Goal: Task Accomplishment & Management: Manage account settings

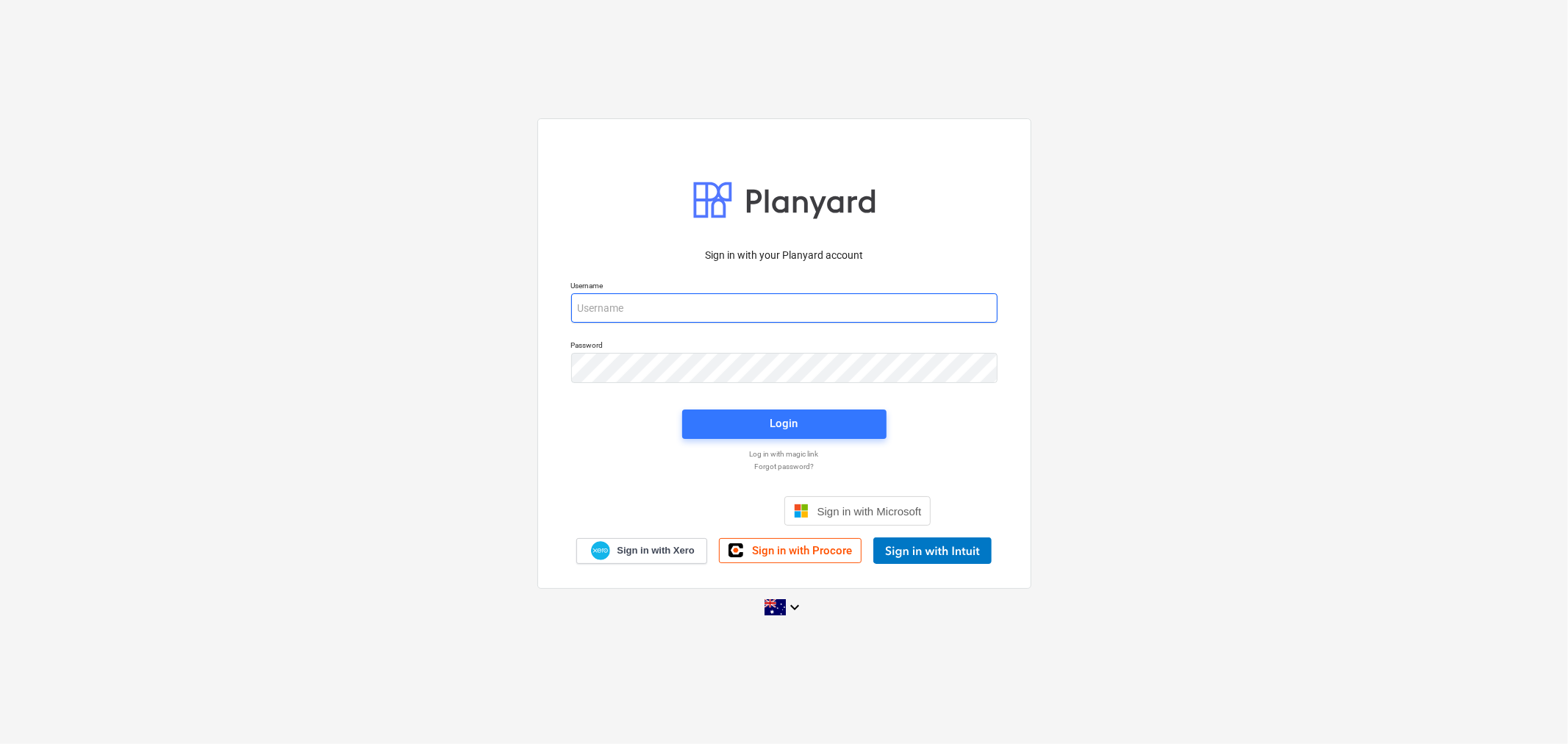
click at [657, 302] on input "email" at bounding box center [784, 308] width 426 height 29
click at [662, 314] on input "email" at bounding box center [784, 308] width 426 height 29
type input "[PERSON_NAME][EMAIL_ADDRESS][DOMAIN_NAME]"
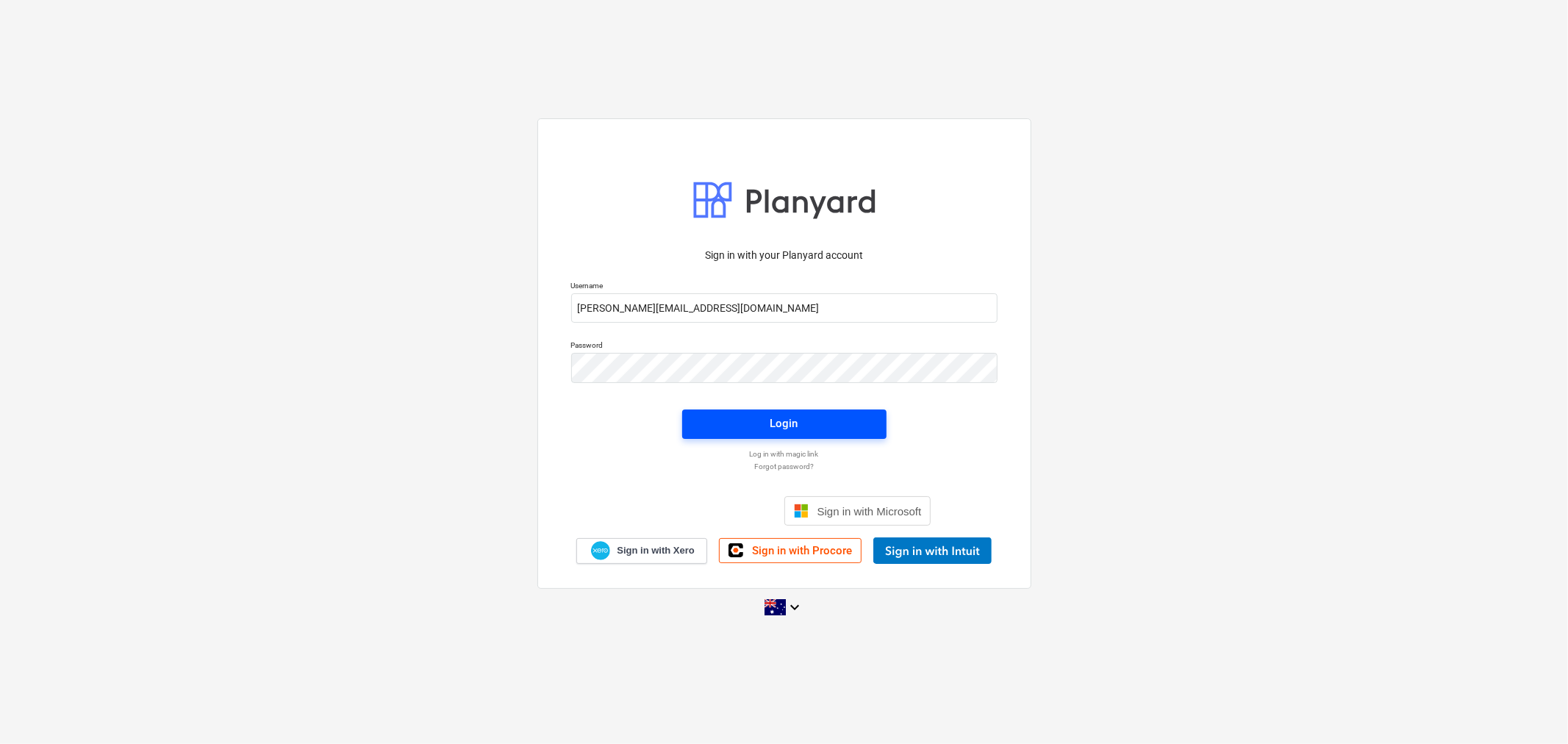
click at [740, 431] on span "Login" at bounding box center [784, 423] width 169 height 19
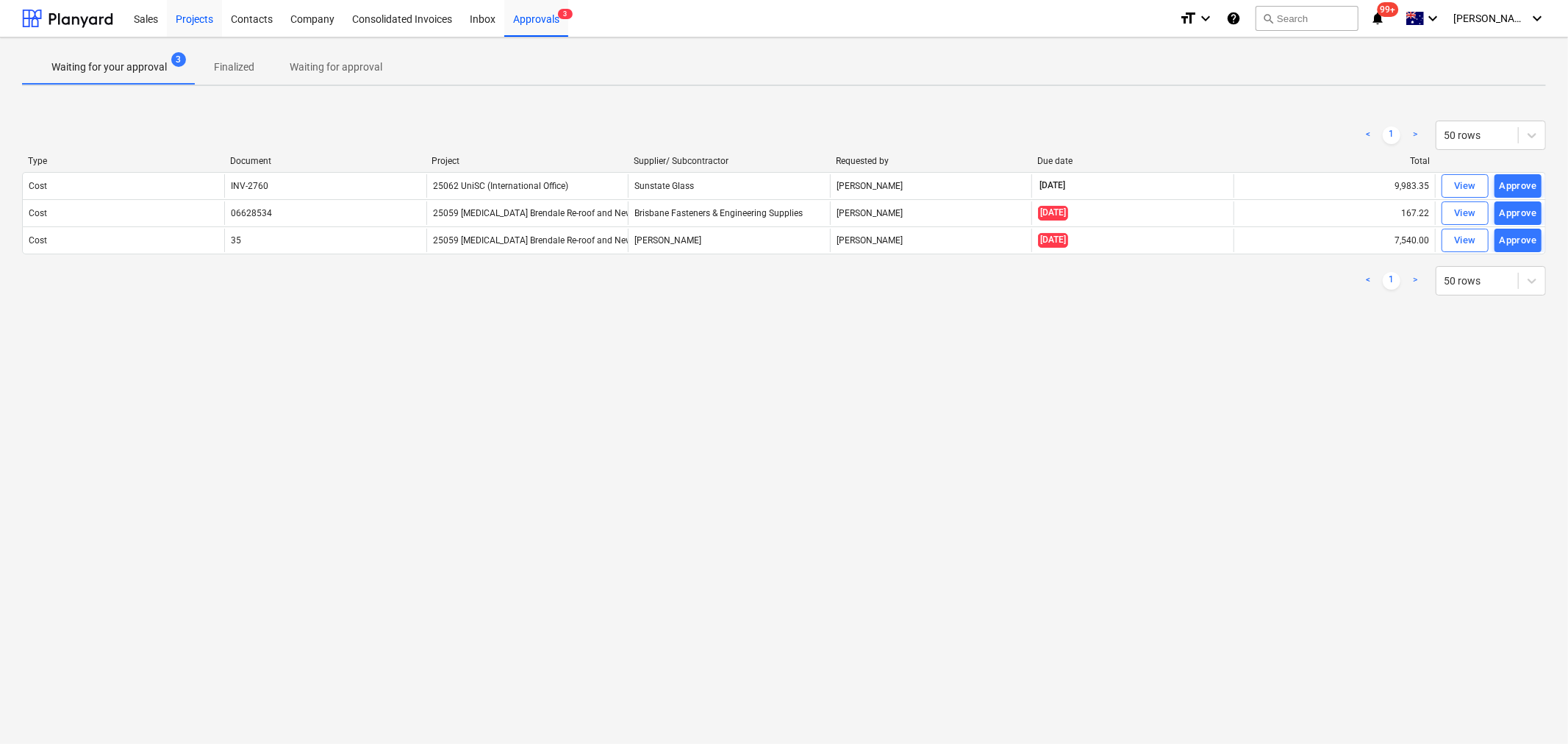
click at [185, 20] on div "Projects" at bounding box center [194, 18] width 55 height 38
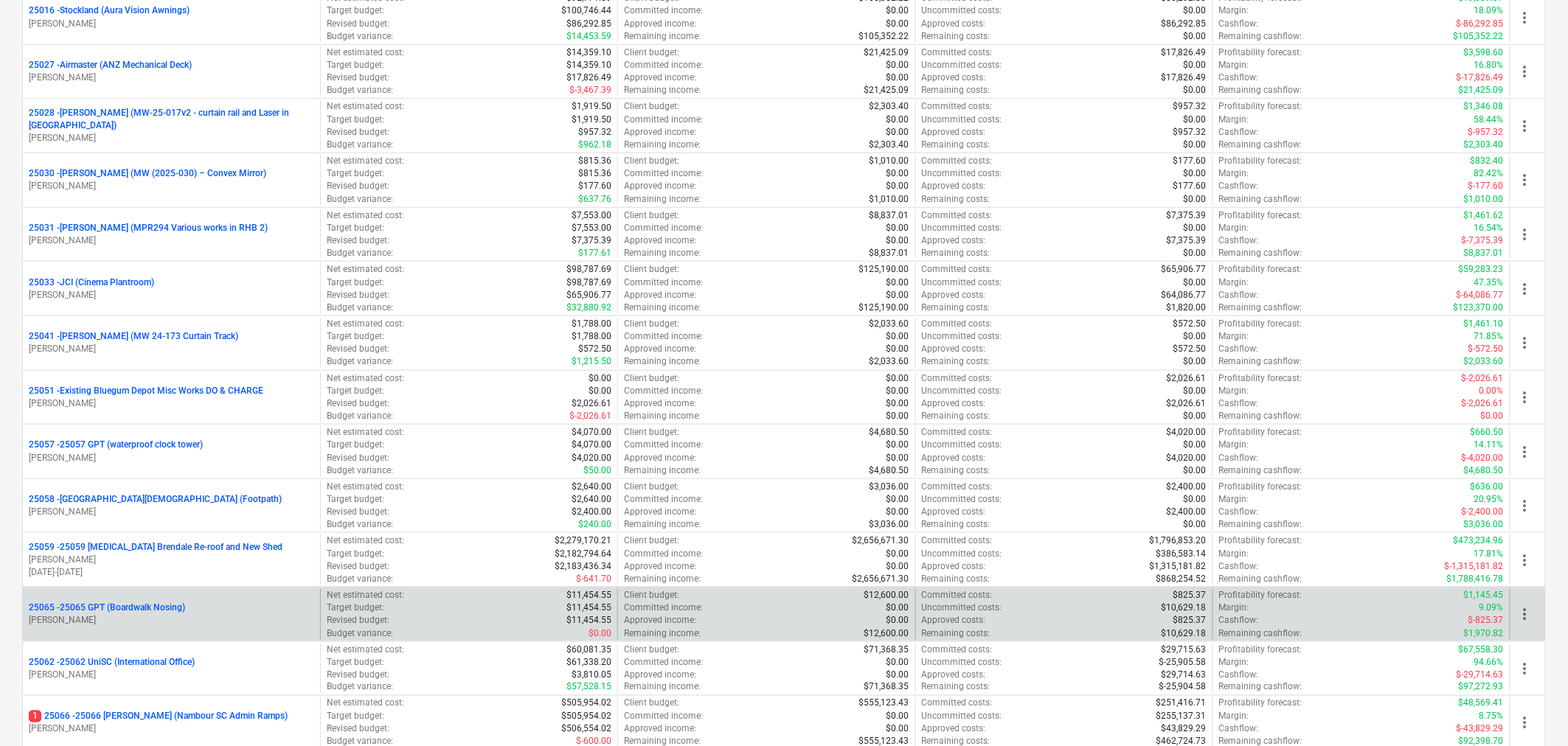
scroll to position [573, 0]
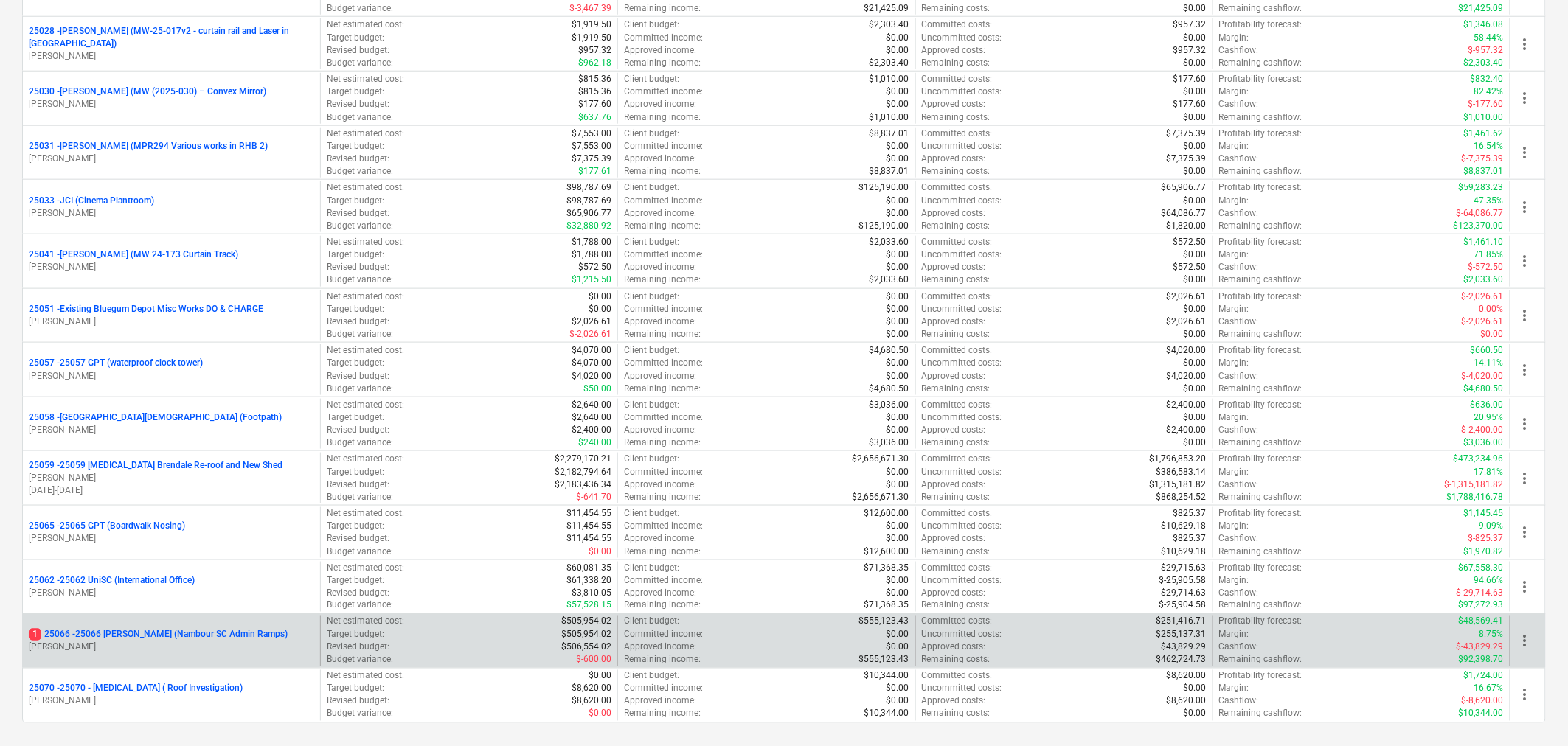
click at [121, 631] on p "1 25066 - 25066 [PERSON_NAME] (Nambour SC Admin Ramps)" at bounding box center [158, 635] width 259 height 13
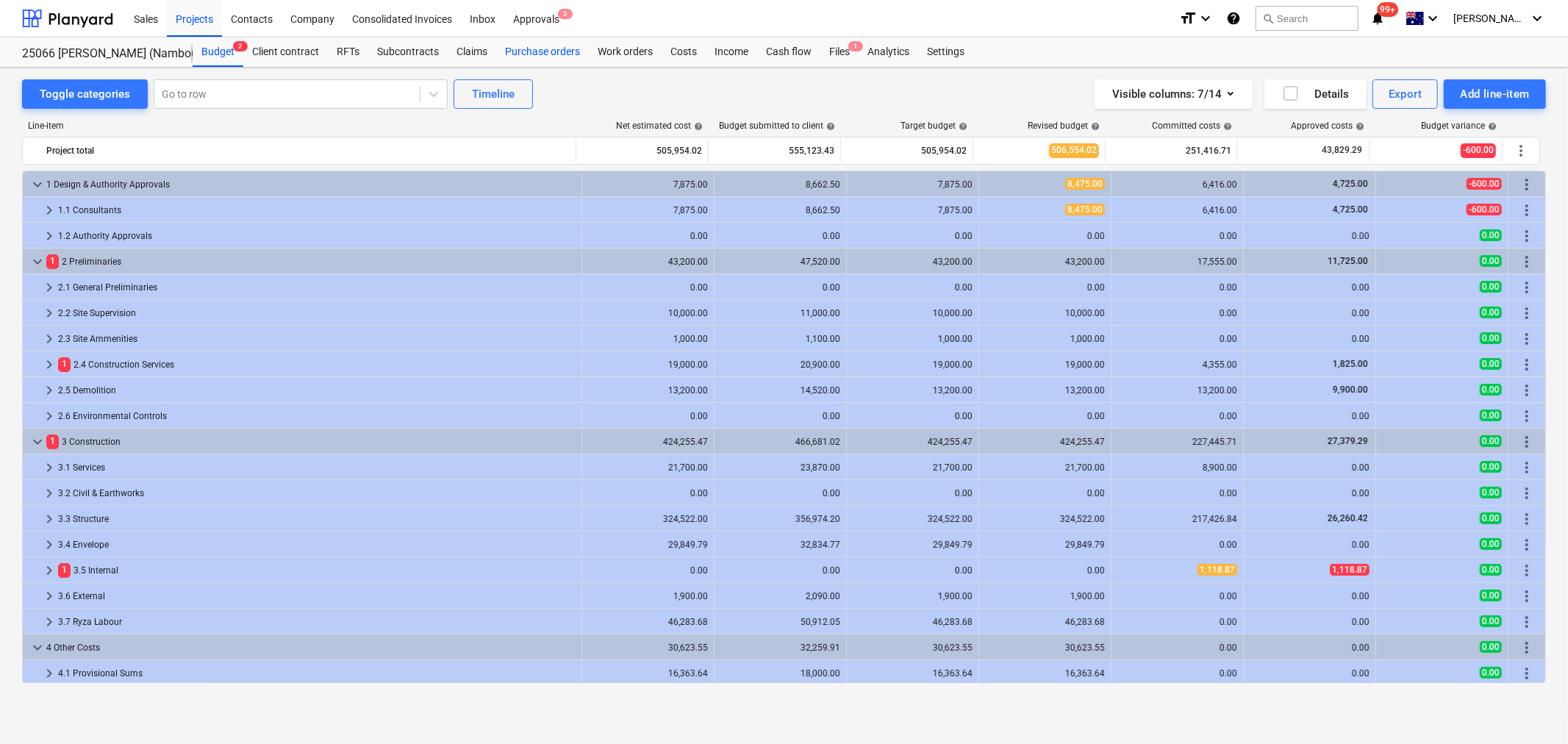
click at [554, 55] on div "Purchase orders" at bounding box center [542, 52] width 92 height 29
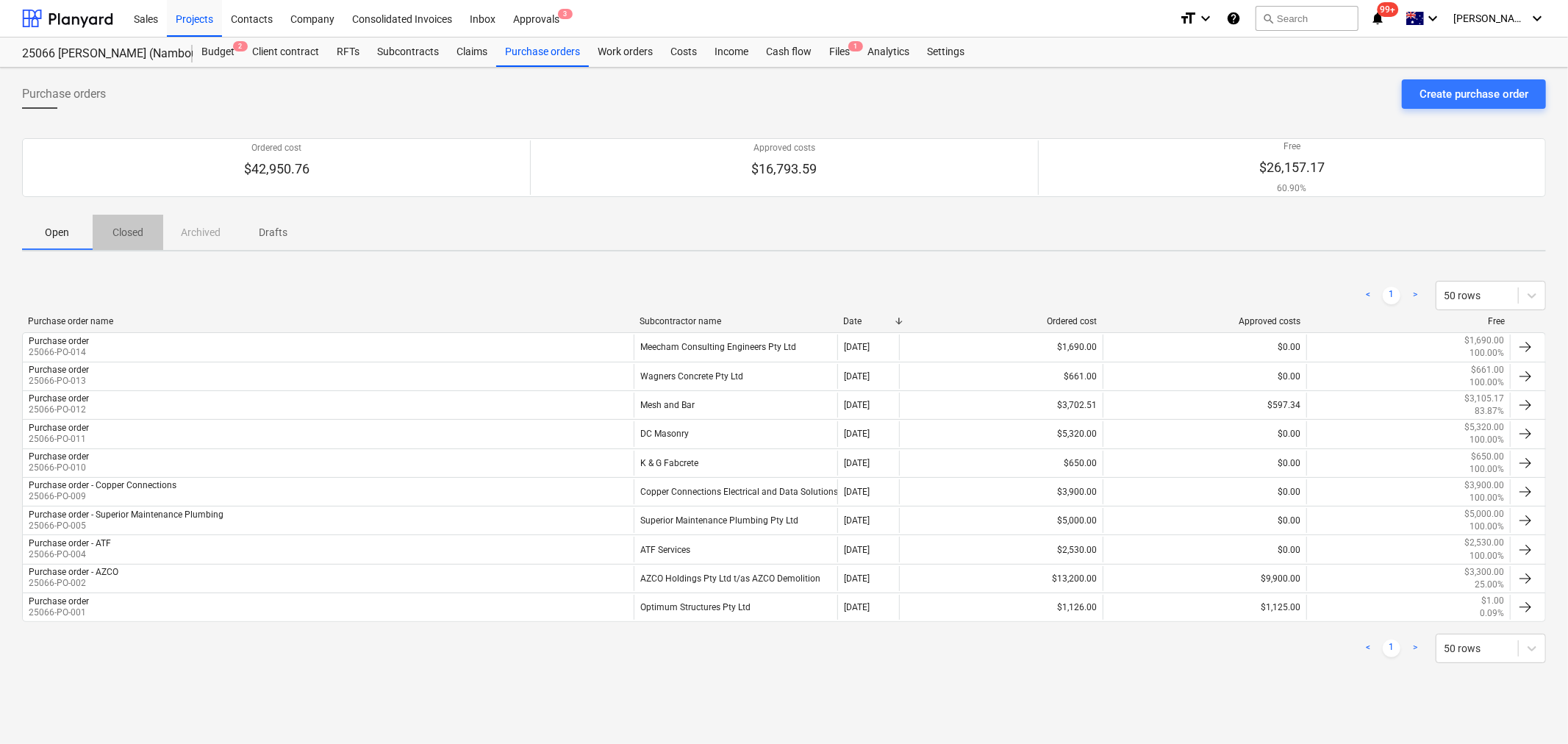
click at [125, 236] on p "Closed" at bounding box center [128, 233] width 35 height 16
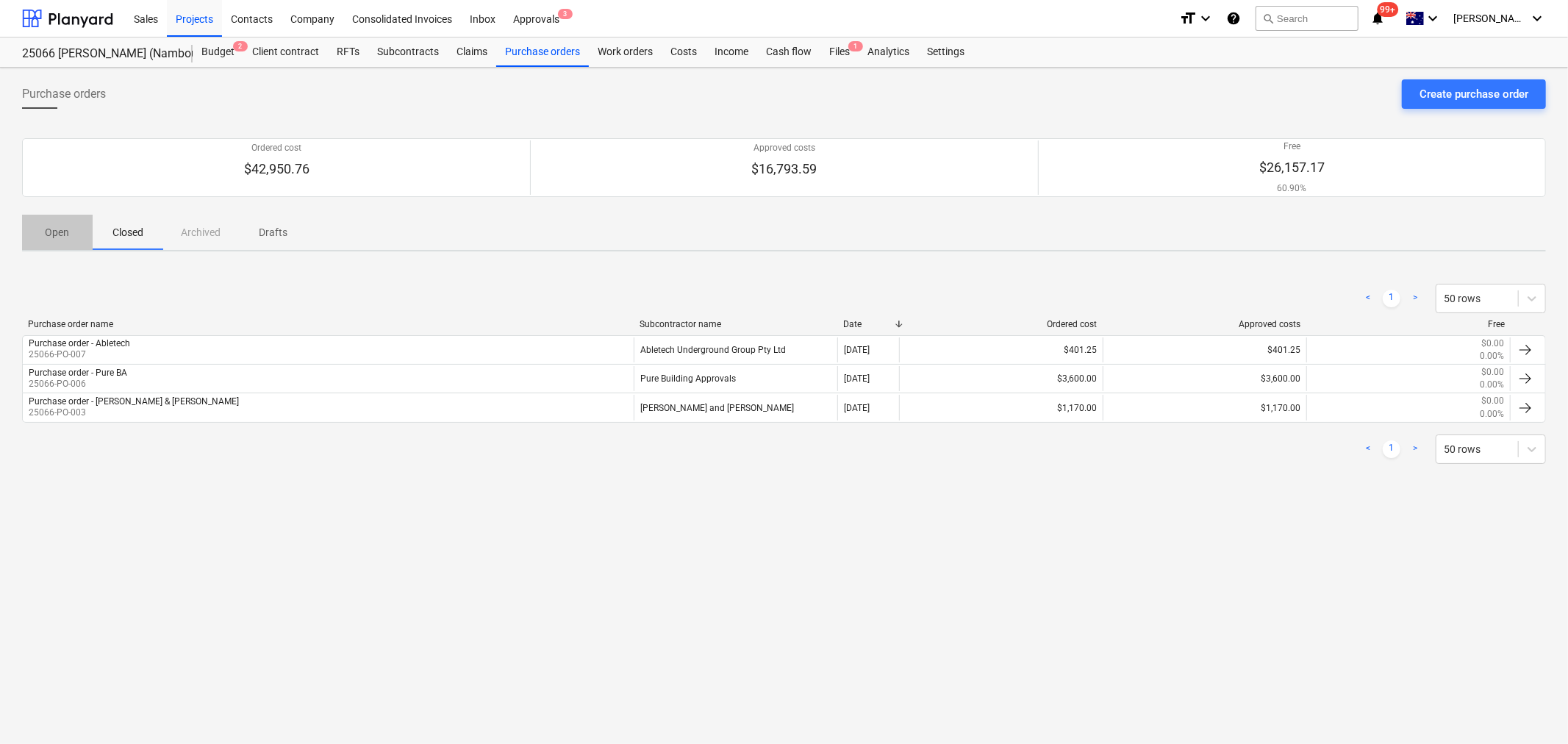
click at [66, 233] on p "Open" at bounding box center [57, 233] width 35 height 16
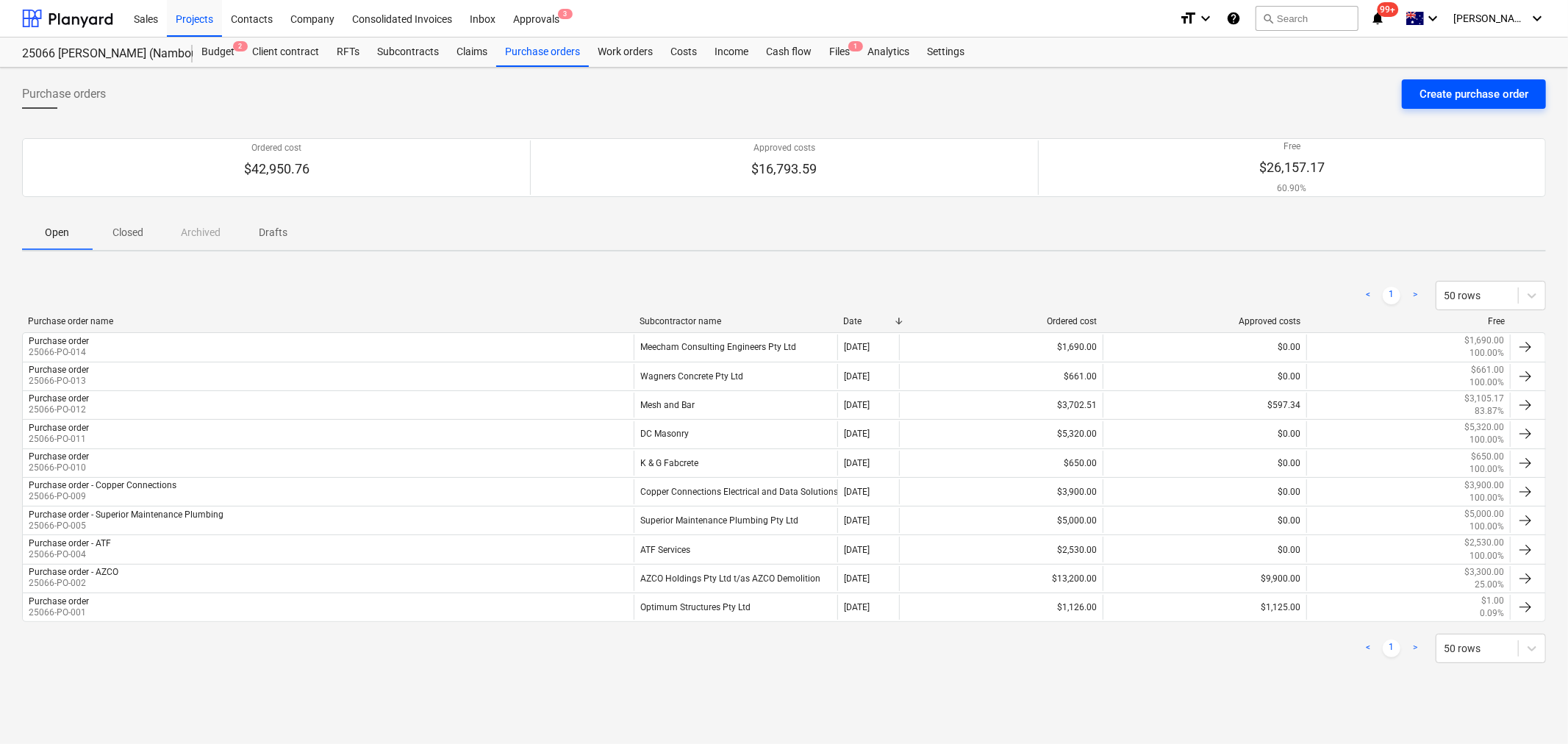
click at [1442, 98] on div "Create purchase order" at bounding box center [1473, 94] width 109 height 19
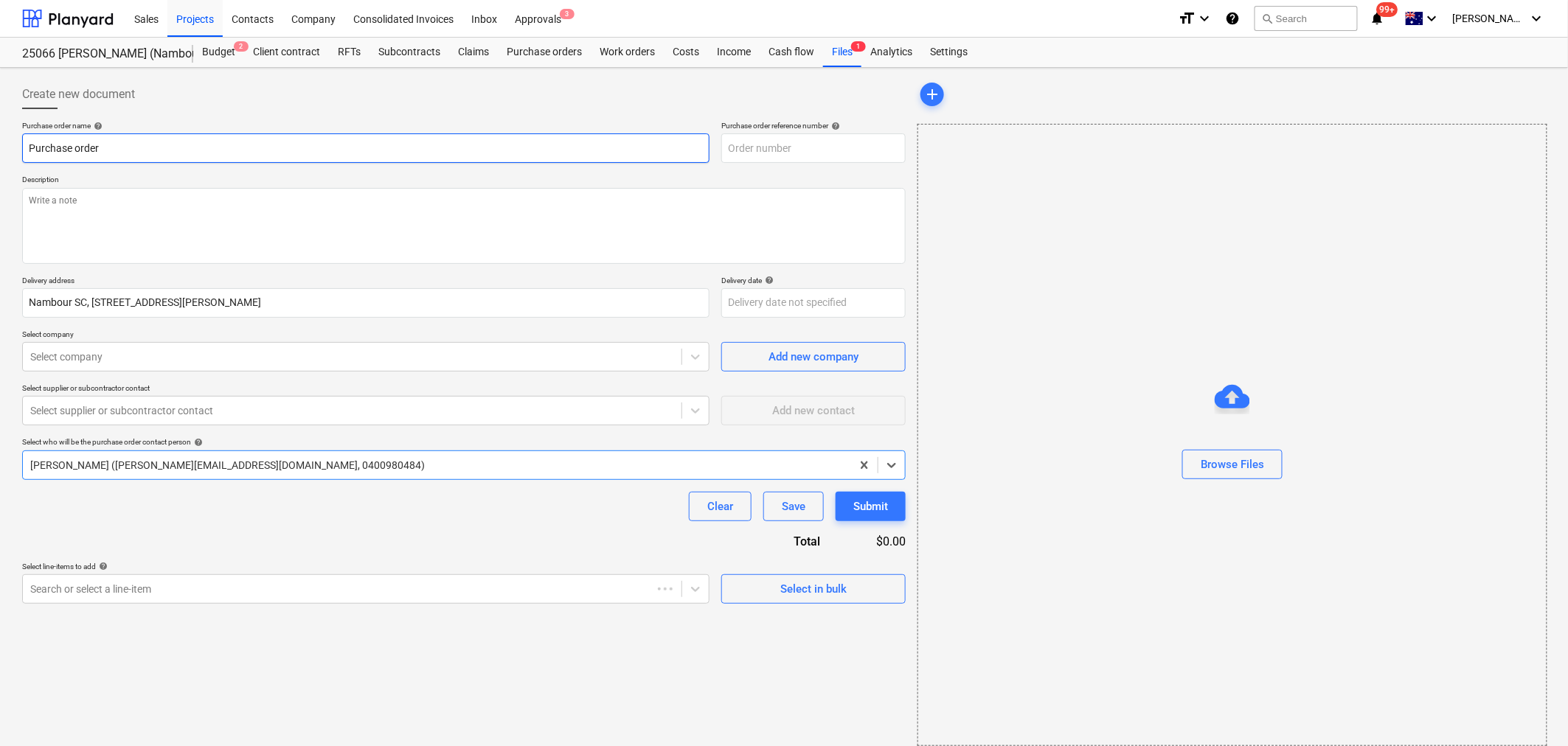
type textarea "x"
type input "25066-PO-015"
type textarea "x"
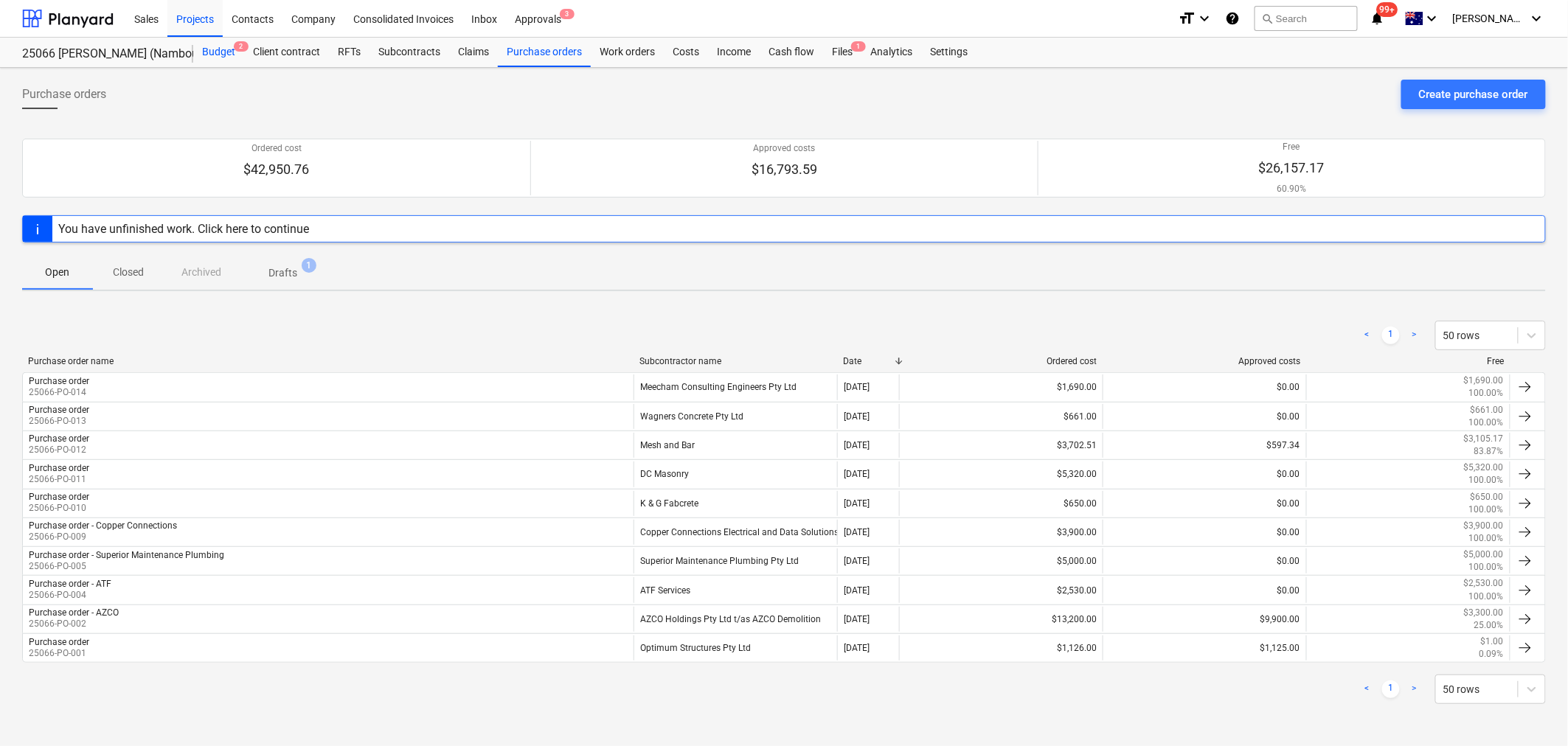
click at [222, 49] on div "Budget 2" at bounding box center [219, 52] width 51 height 29
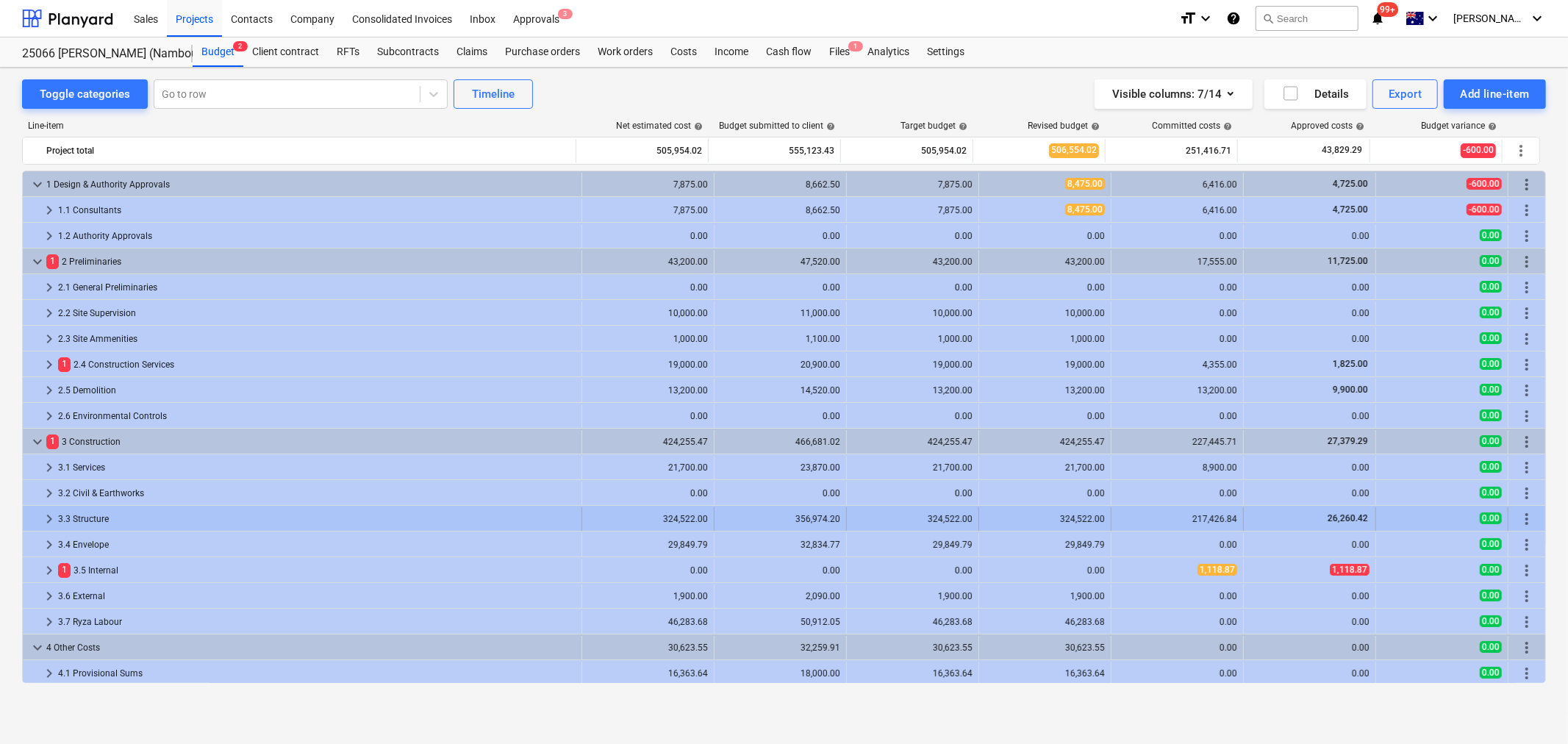
click at [47, 517] on span "keyboard_arrow_right" at bounding box center [50, 520] width 18 height 18
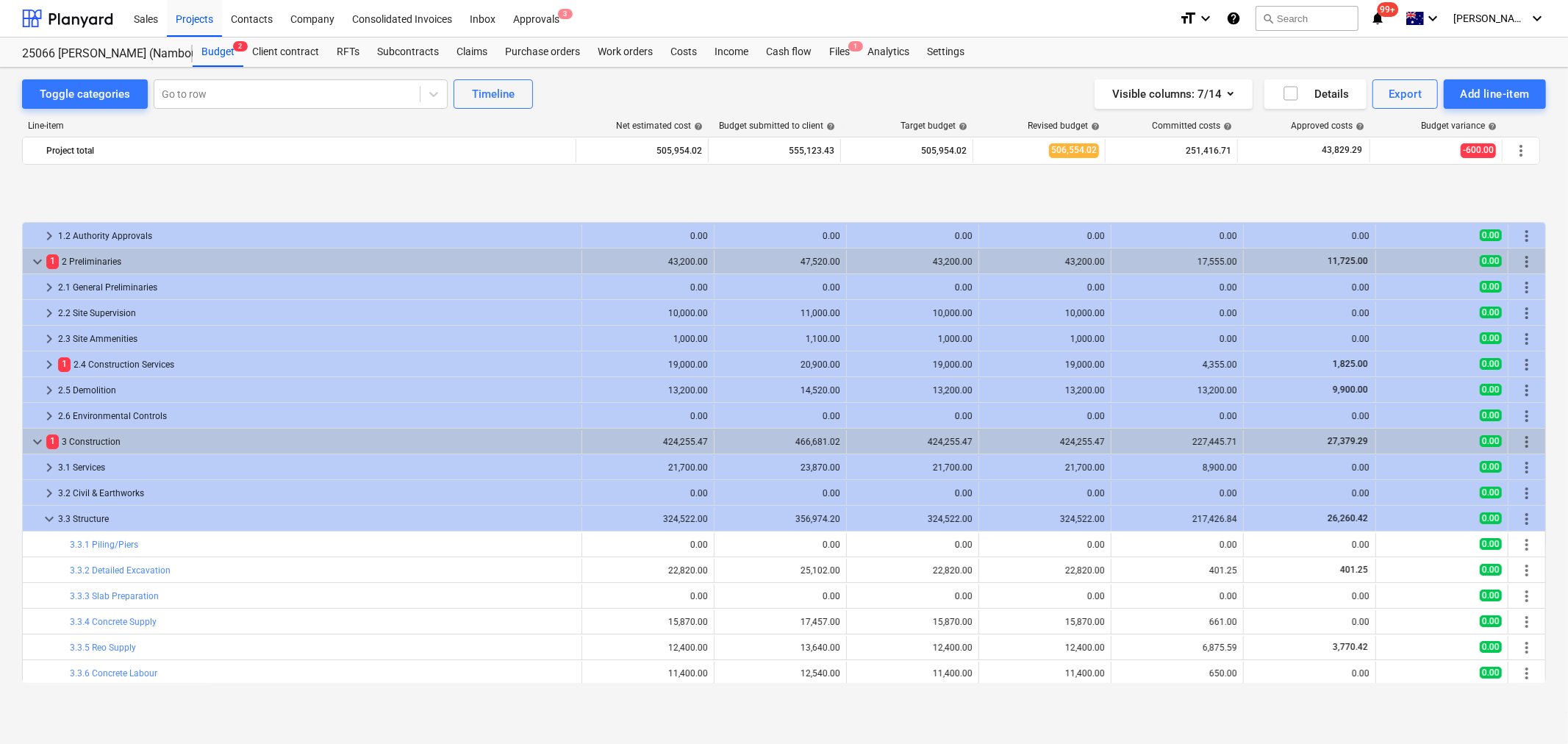
scroll to position [163, 0]
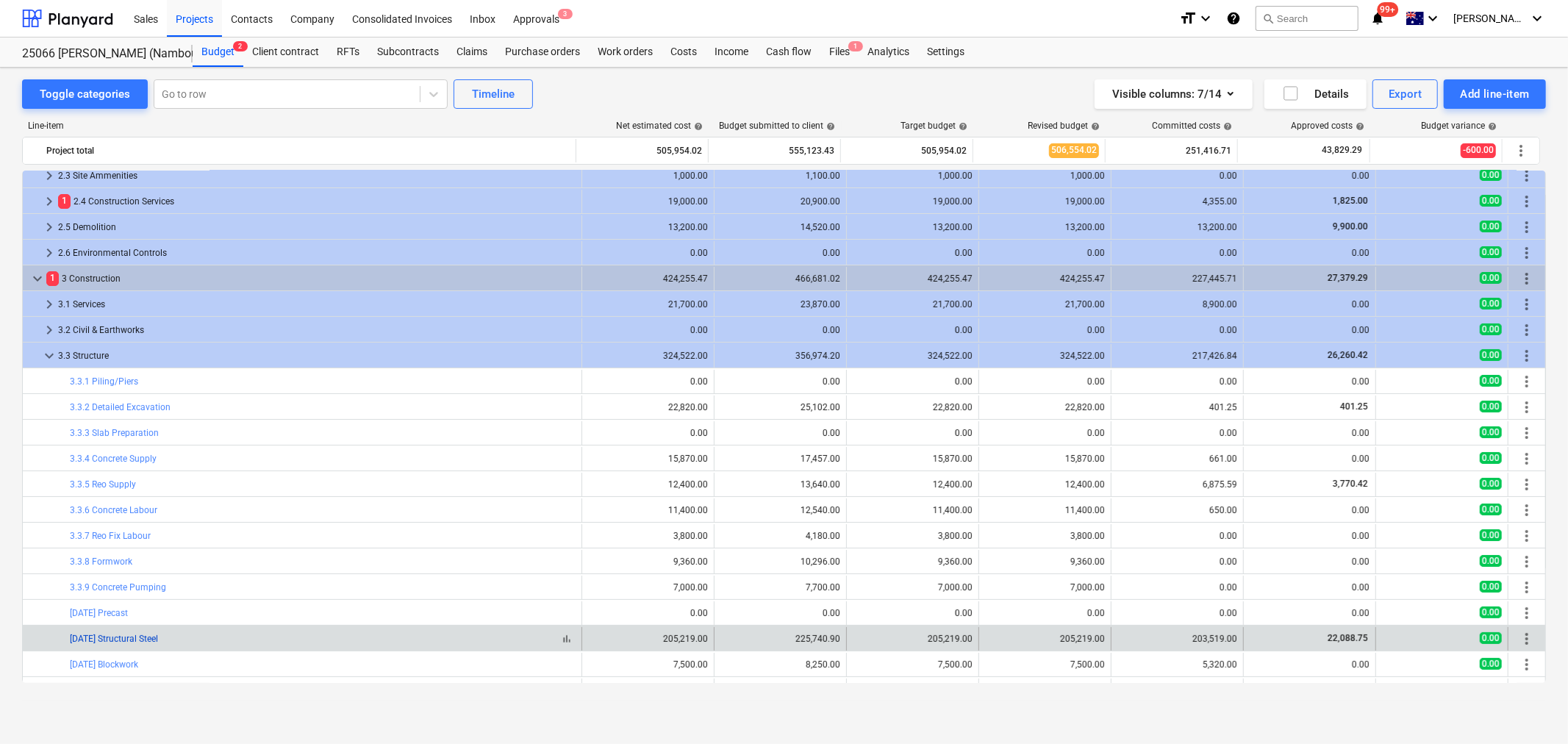
click at [114, 637] on link "[DATE] Structural Steel" at bounding box center [114, 639] width 89 height 11
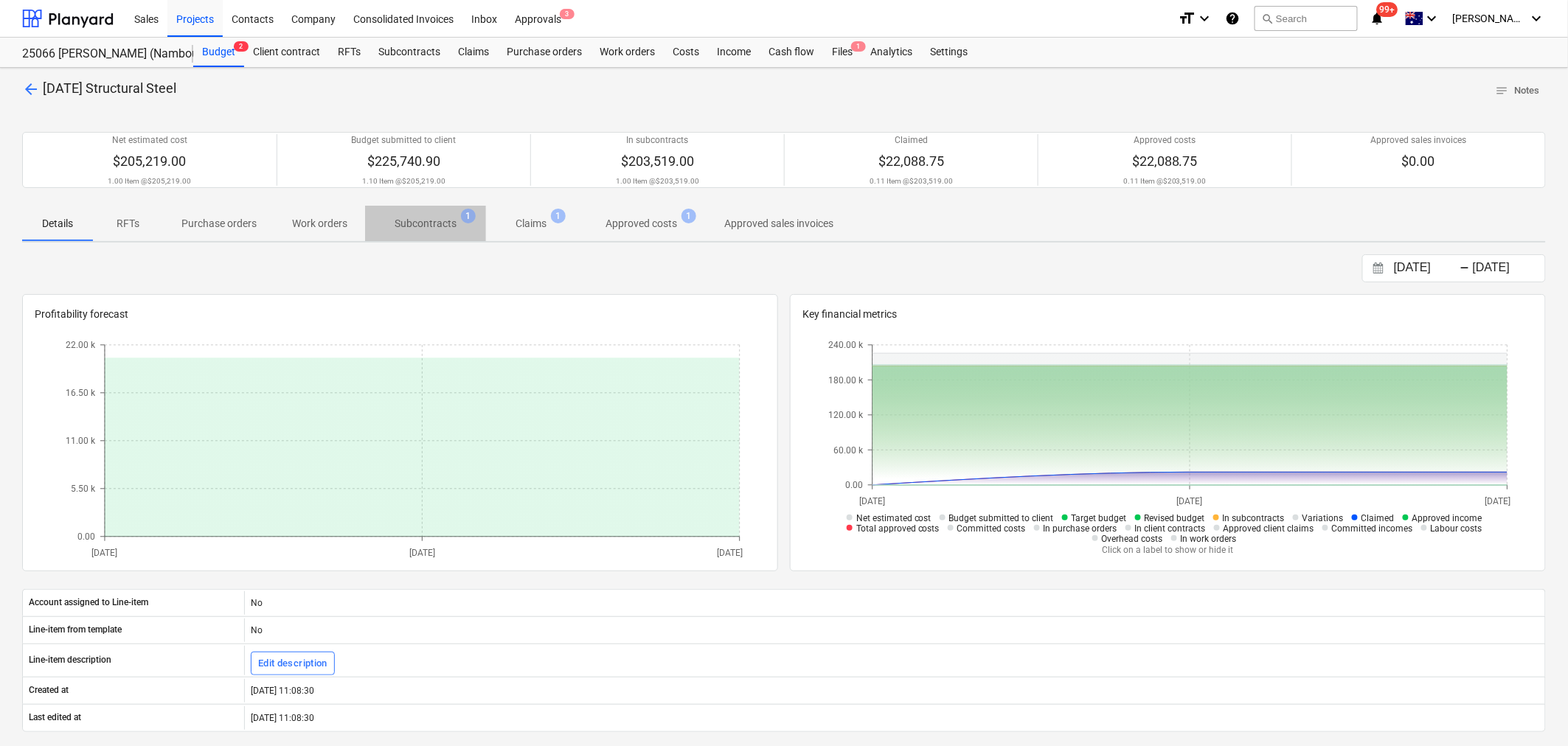
click at [423, 224] on p "Subcontracts" at bounding box center [426, 224] width 62 height 16
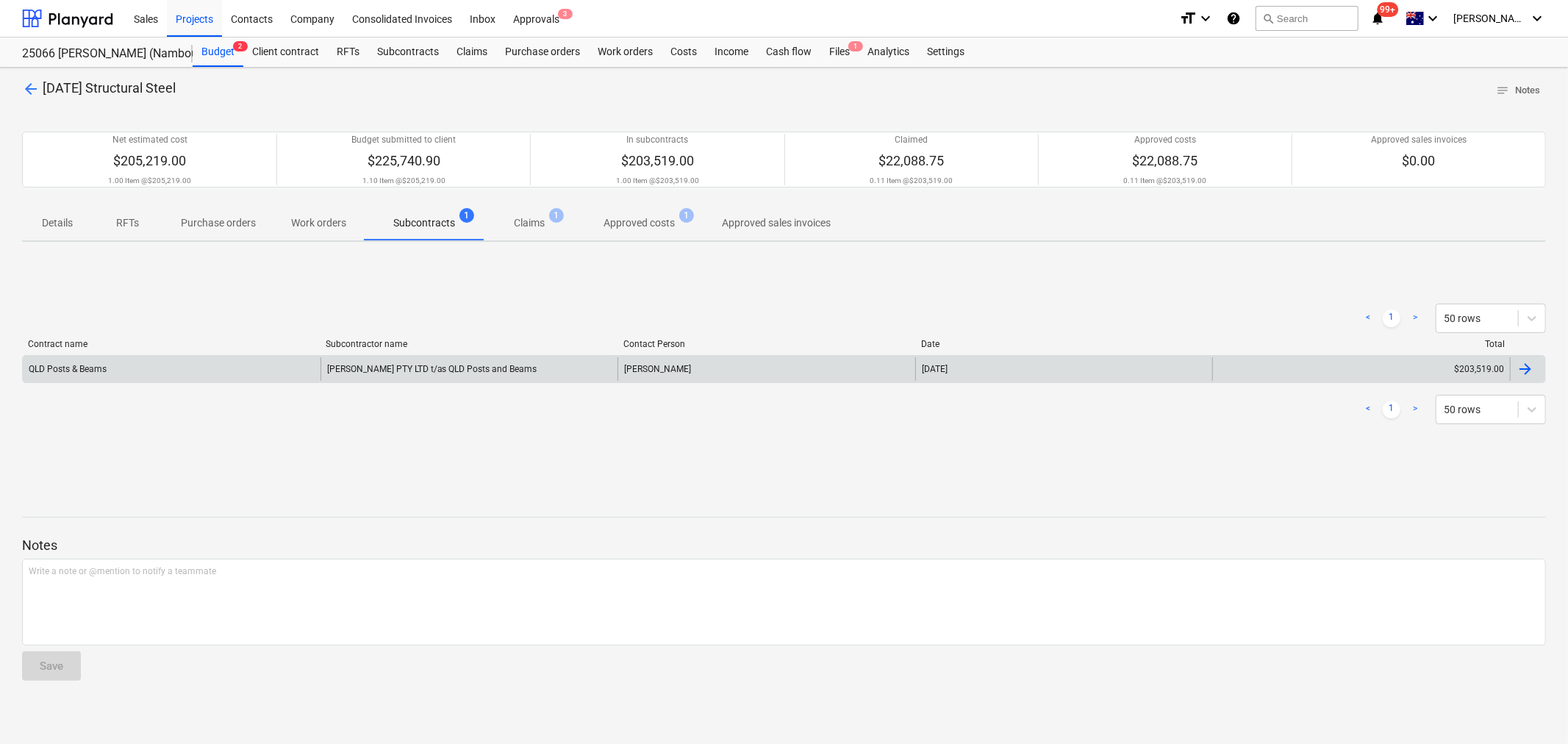
click at [1530, 368] on div at bounding box center [1525, 369] width 18 height 18
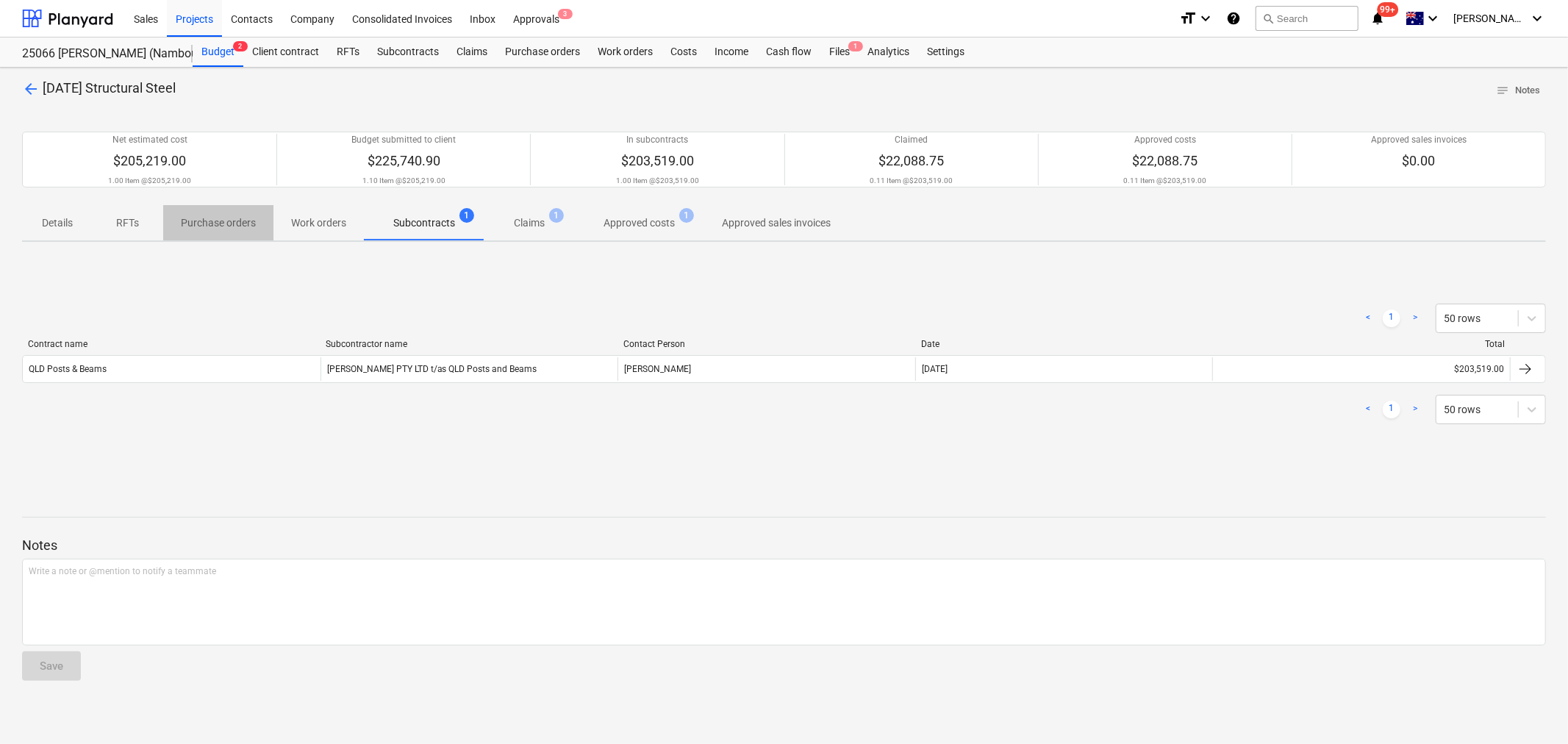
click at [210, 228] on p "Purchase orders" at bounding box center [218, 223] width 75 height 16
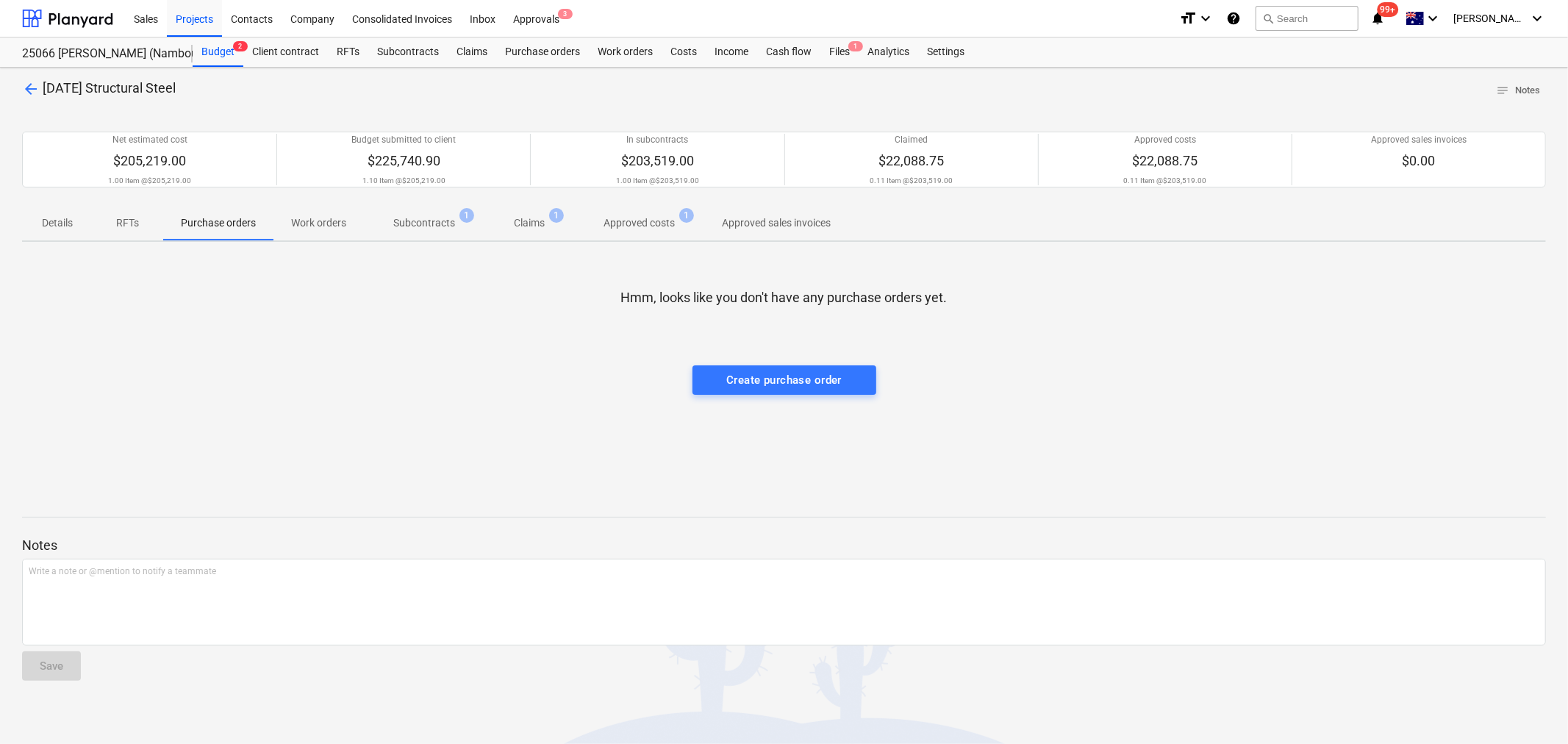
click at [427, 223] on p "Subcontracts" at bounding box center [424, 223] width 62 height 16
